Goal: Contribute content

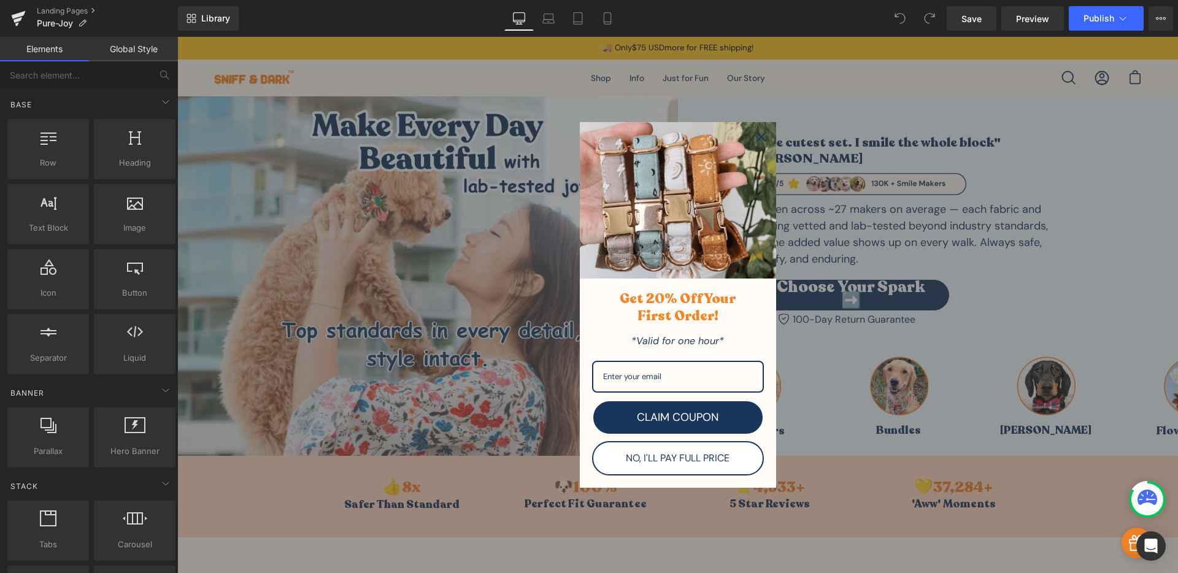
click at [762, 136] on div "Close" at bounding box center [761, 137] width 20 height 20
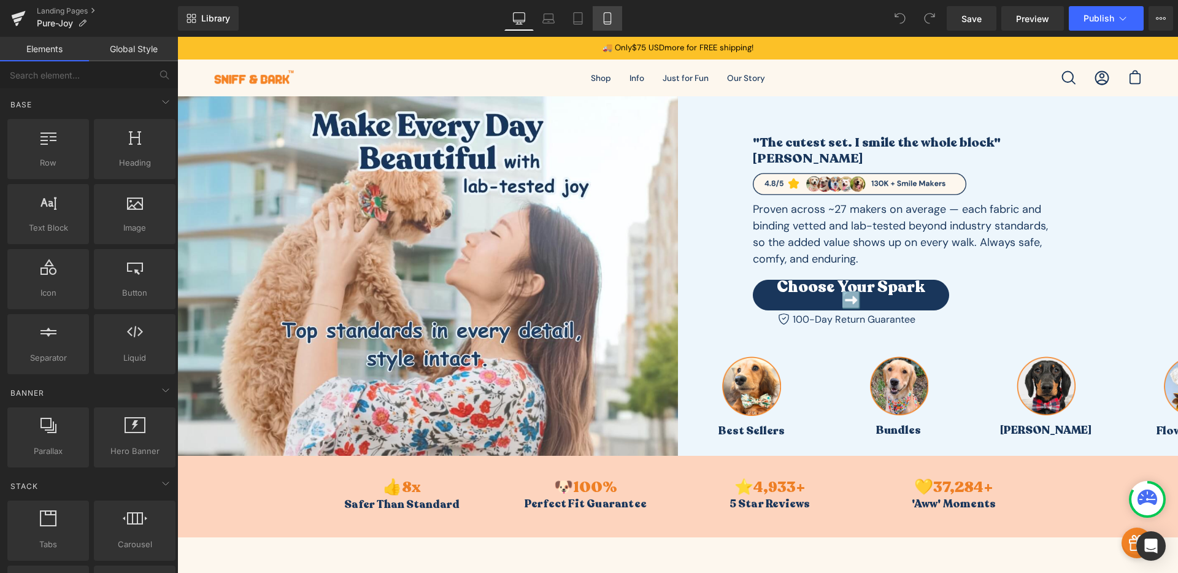
click at [604, 17] on icon at bounding box center [607, 19] width 7 height 12
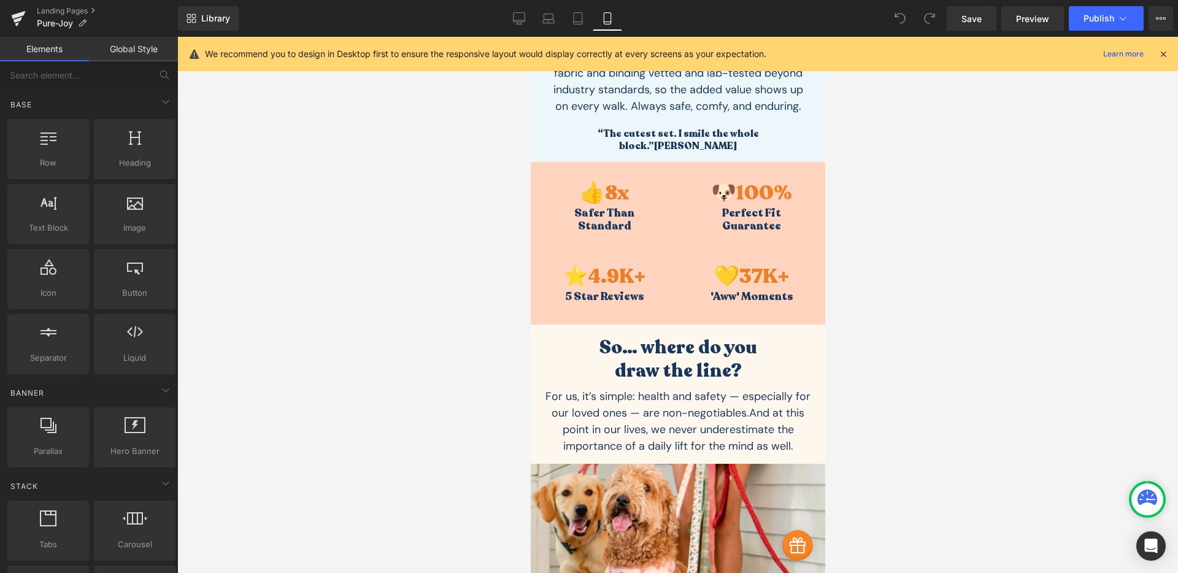
scroll to position [340, 0]
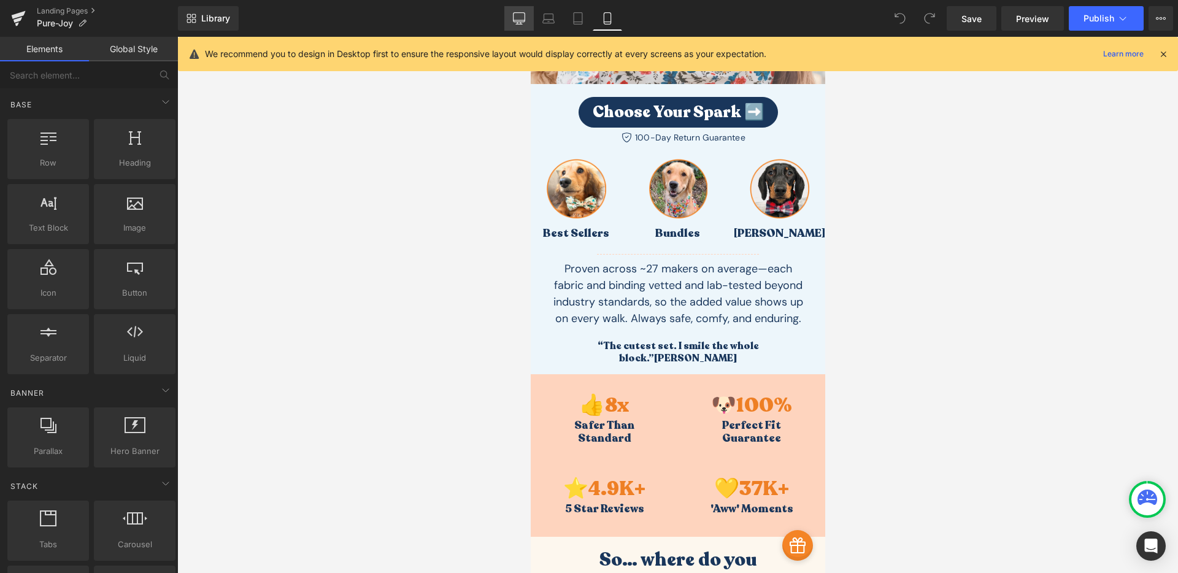
click at [520, 20] on icon at bounding box center [519, 20] width 12 height 0
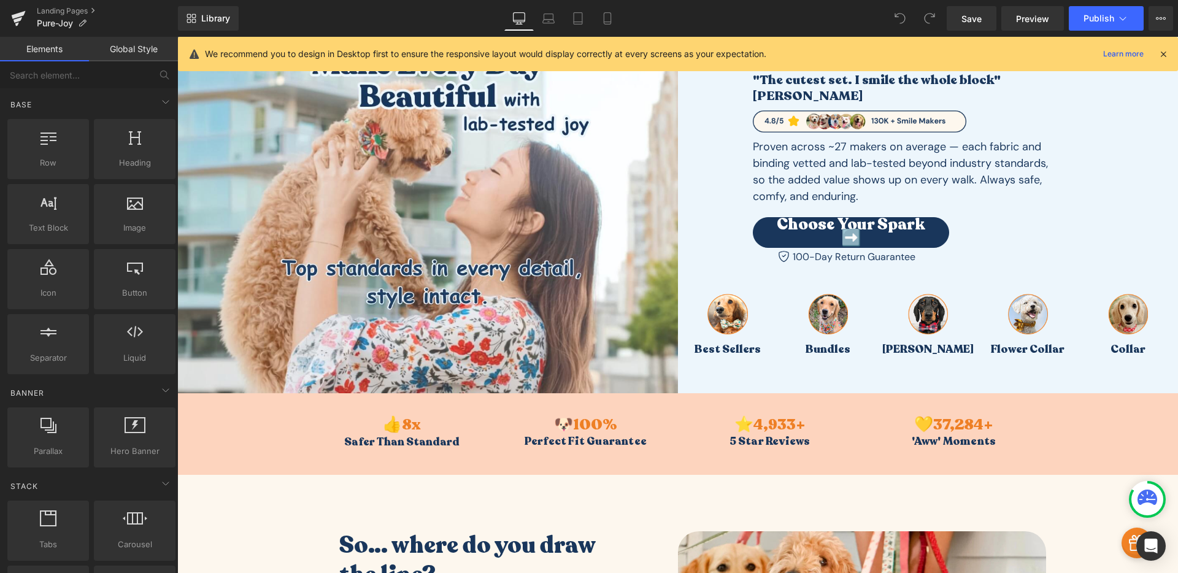
scroll to position [62, 0]
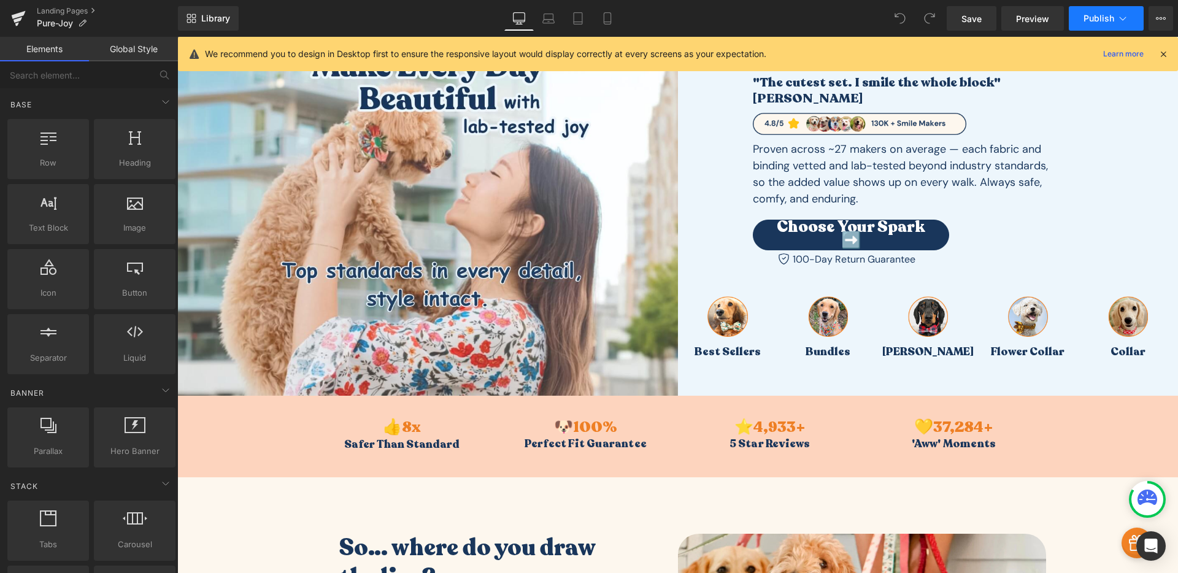
click at [1027, 17] on icon at bounding box center [1122, 18] width 12 height 12
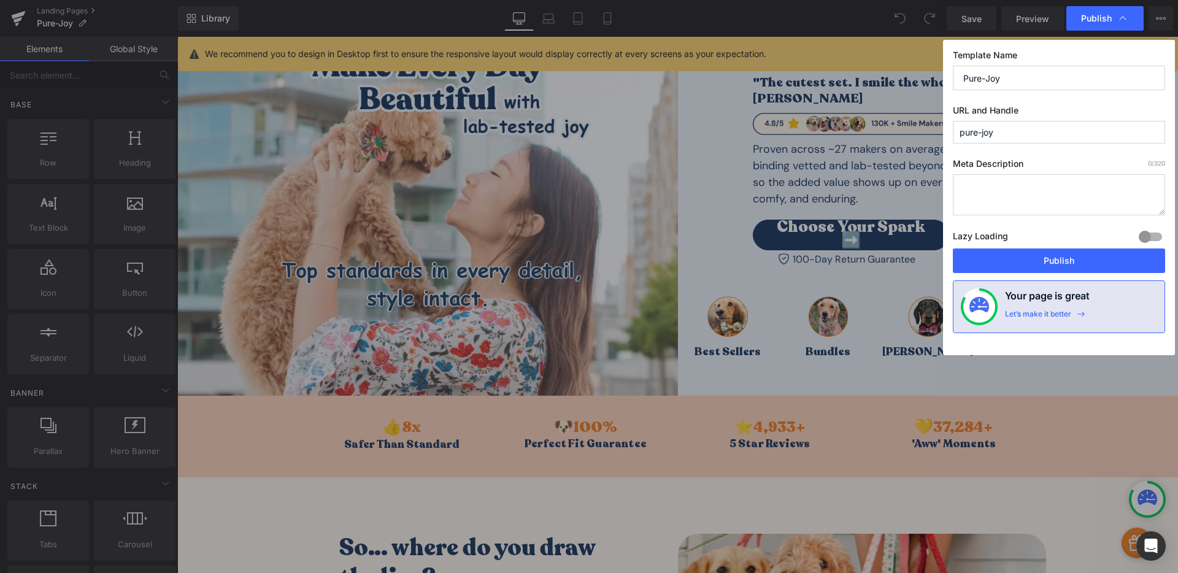
click at [1027, 80] on input "Pure-Joy" at bounding box center [1059, 78] width 212 height 25
type input "Final Joy LP"
click at [1027, 200] on textarea "To enrich screen reader interactions, please activate Accessibility in Grammarl…" at bounding box center [1059, 194] width 212 height 41
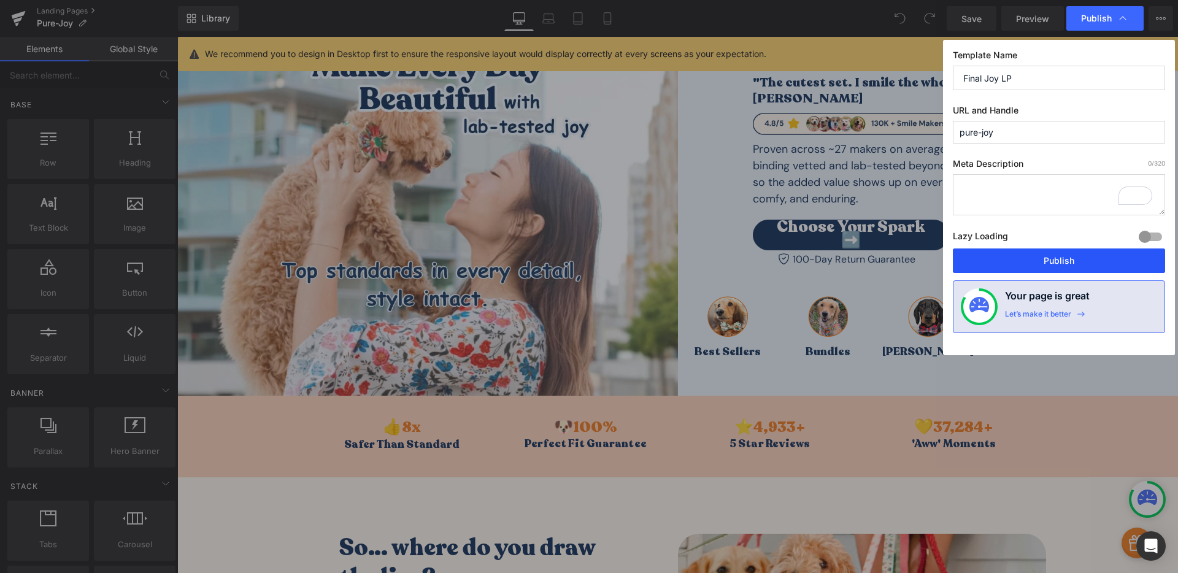
click at [1027, 266] on button "Publish" at bounding box center [1059, 260] width 212 height 25
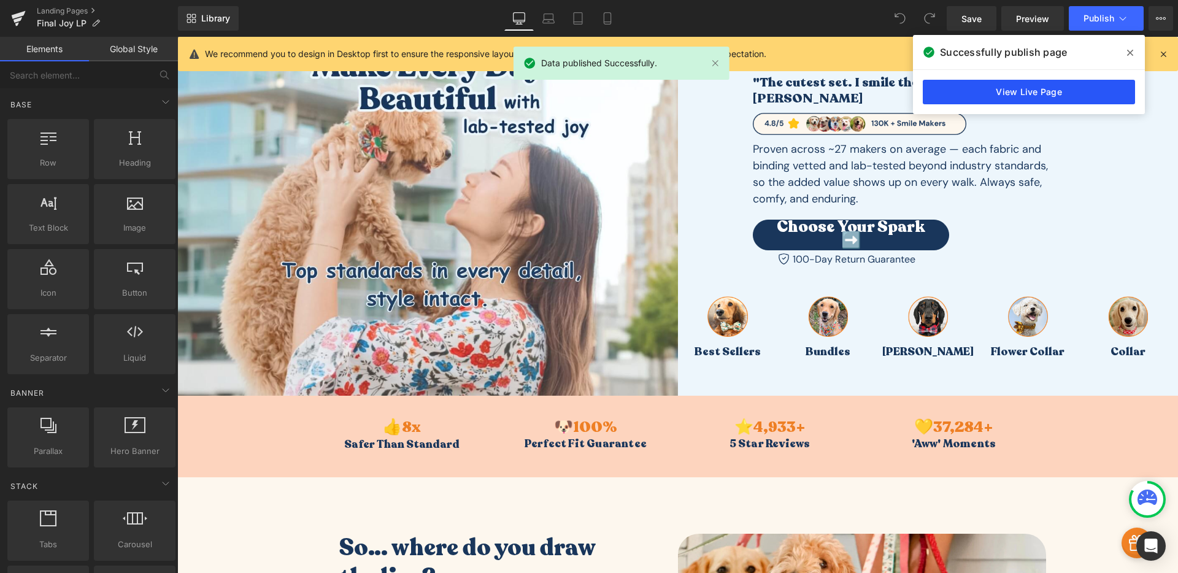
click at [1027, 94] on link "View Live Page" at bounding box center [1029, 92] width 212 height 25
